Goal: Task Accomplishment & Management: Manage account settings

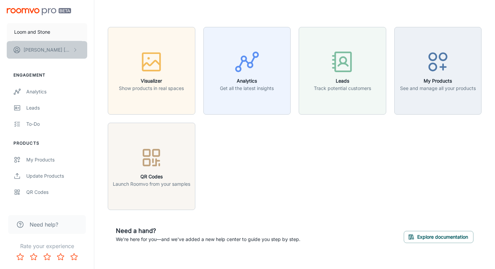
click at [64, 49] on button "[PERSON_NAME]" at bounding box center [47, 50] width 81 height 18
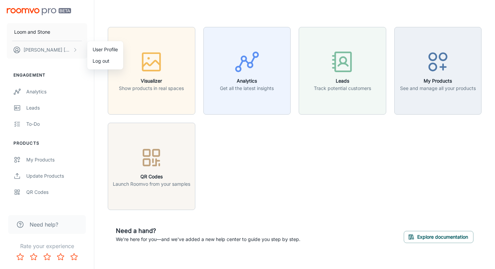
click at [52, 95] on div at bounding box center [247, 134] width 495 height 269
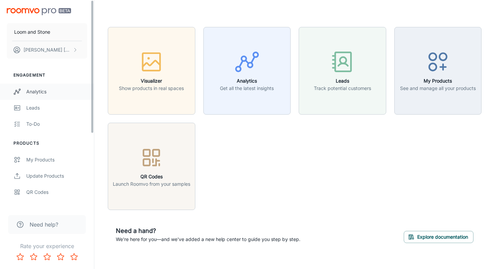
click at [45, 92] on div "Analytics" at bounding box center [56, 91] width 61 height 7
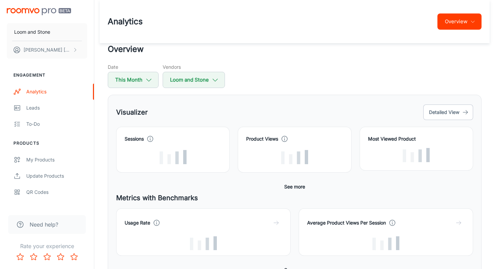
scroll to position [36, 0]
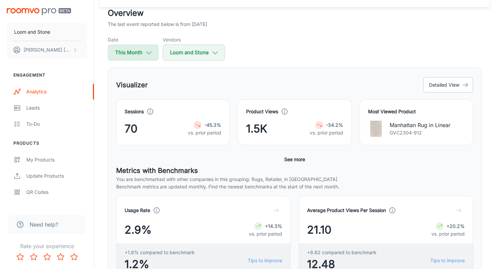
click at [143, 57] on button "This Month" at bounding box center [133, 52] width 51 height 16
select select "7"
select select "2025"
select select "7"
select select "2025"
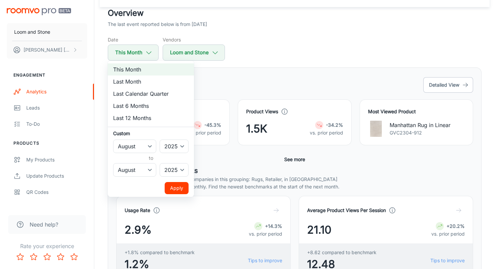
click at [215, 74] on div at bounding box center [247, 134] width 495 height 269
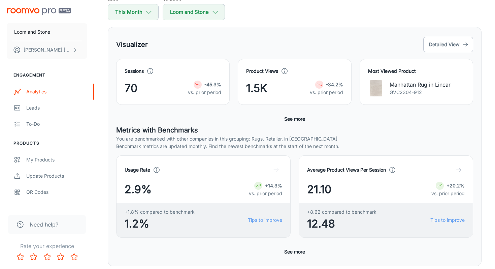
scroll to position [67, 0]
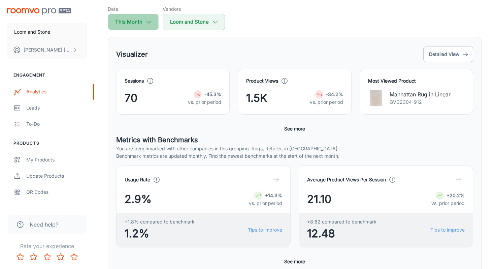
click at [148, 22] on icon "button" at bounding box center [148, 21] width 7 height 7
select select "7"
select select "2025"
select select "7"
select select "2025"
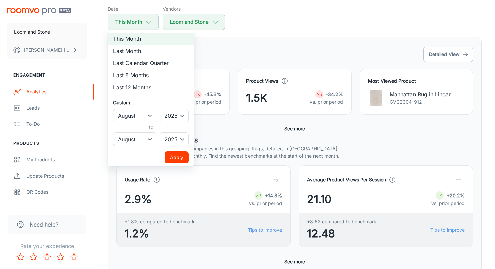
click at [149, 51] on li "Last Month" at bounding box center [151, 51] width 86 height 12
select select "6"
click at [176, 157] on button "Apply" at bounding box center [177, 157] width 24 height 12
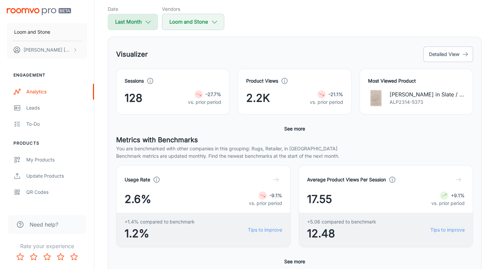
click at [147, 23] on icon "button" at bounding box center [147, 21] width 7 height 7
select select "6"
select select "2025"
select select "6"
select select "2025"
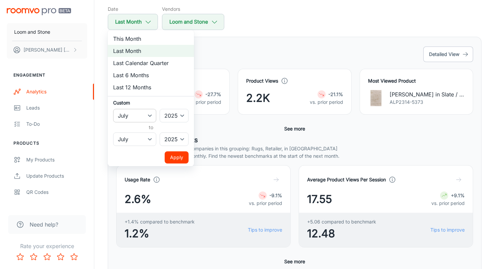
click at [148, 112] on select "January February March April May June July August September October November De…" at bounding box center [134, 115] width 43 height 13
select select "5"
click at [147, 138] on select "January February March April May June July August September October November De…" at bounding box center [134, 138] width 43 height 13
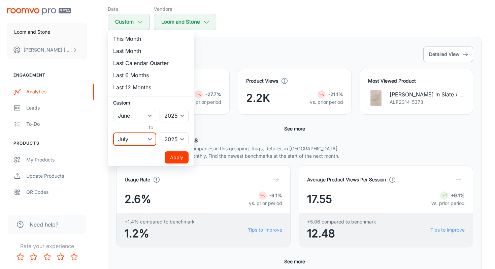
select select "5"
click at [177, 156] on button "Apply" at bounding box center [177, 157] width 24 height 12
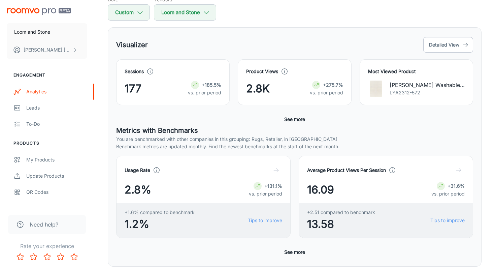
scroll to position [59, 0]
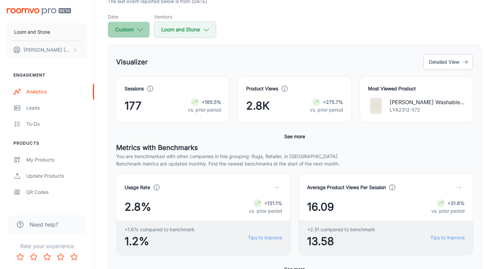
click at [145, 31] on button "Custom" at bounding box center [129, 30] width 42 height 16
select select "5"
select select "2025"
select select "5"
select select "2025"
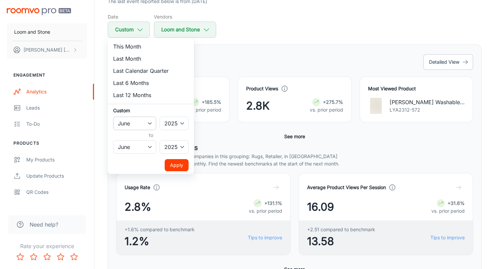
click at [149, 129] on select "January February March April May June July August September October November De…" at bounding box center [134, 123] width 43 height 13
select select "6"
click at [155, 151] on select "January February March April May June July August September October November De…" at bounding box center [134, 146] width 43 height 13
select select "6"
click at [175, 165] on button "Apply" at bounding box center [177, 165] width 24 height 12
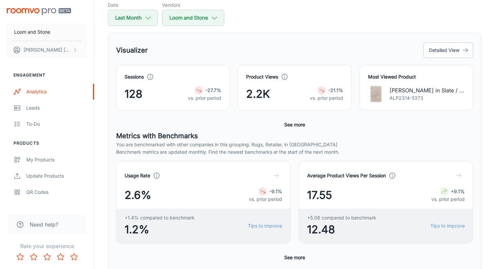
scroll to position [66, 0]
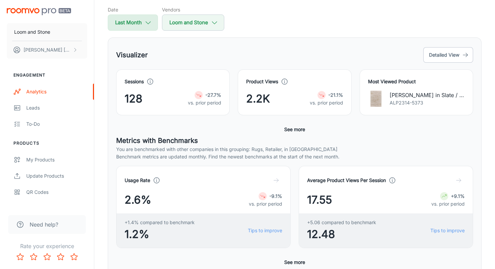
click at [155, 25] on button "Last Month" at bounding box center [133, 22] width 50 height 16
select select "6"
select select "2025"
select select "6"
select select "2025"
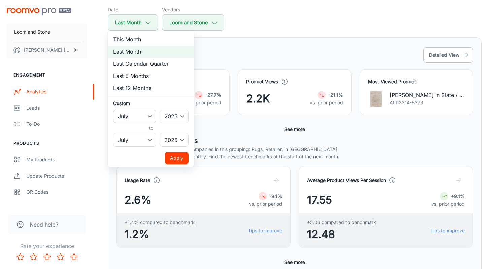
click at [151, 115] on select "January February March April May June July August September October November De…" at bounding box center [134, 115] width 43 height 13
select select "7"
click at [144, 141] on select "January February March April May June July August September October November De…" at bounding box center [134, 139] width 43 height 13
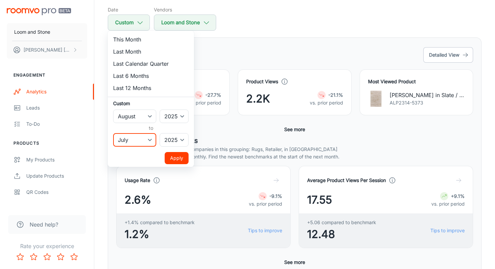
select select "7"
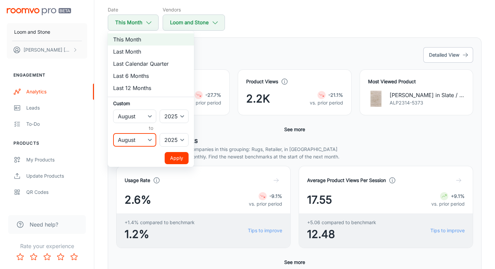
click at [174, 160] on button "Apply" at bounding box center [177, 158] width 24 height 12
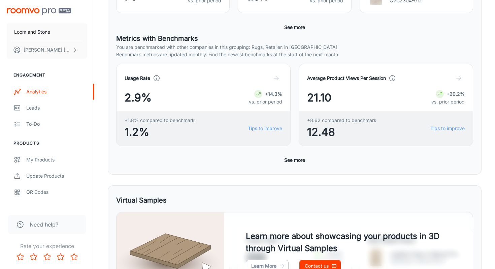
scroll to position [172, 0]
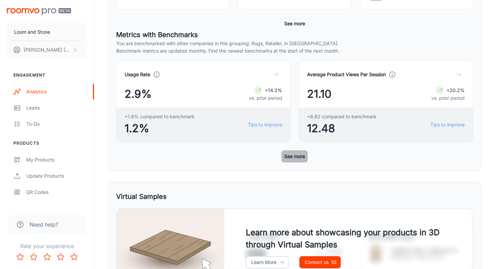
click at [297, 156] on button "See more" at bounding box center [295, 156] width 26 height 12
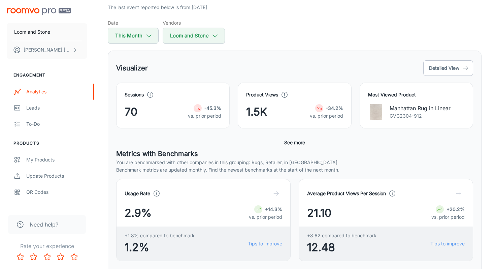
scroll to position [28, 0]
